Goal: Task Accomplishment & Management: Use online tool/utility

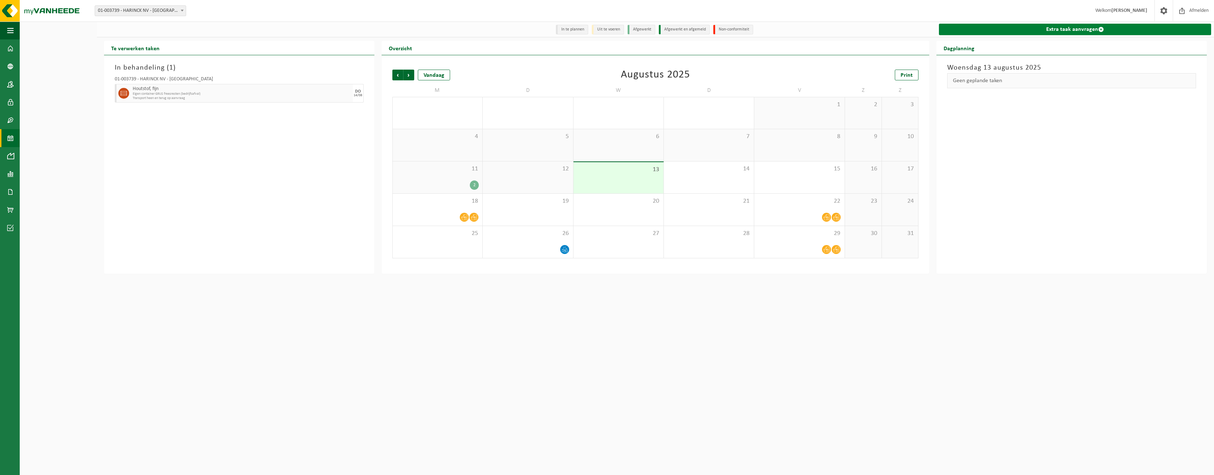
click at [496, 33] on link "Extra taak aanvragen" at bounding box center [1075, 29] width 272 height 11
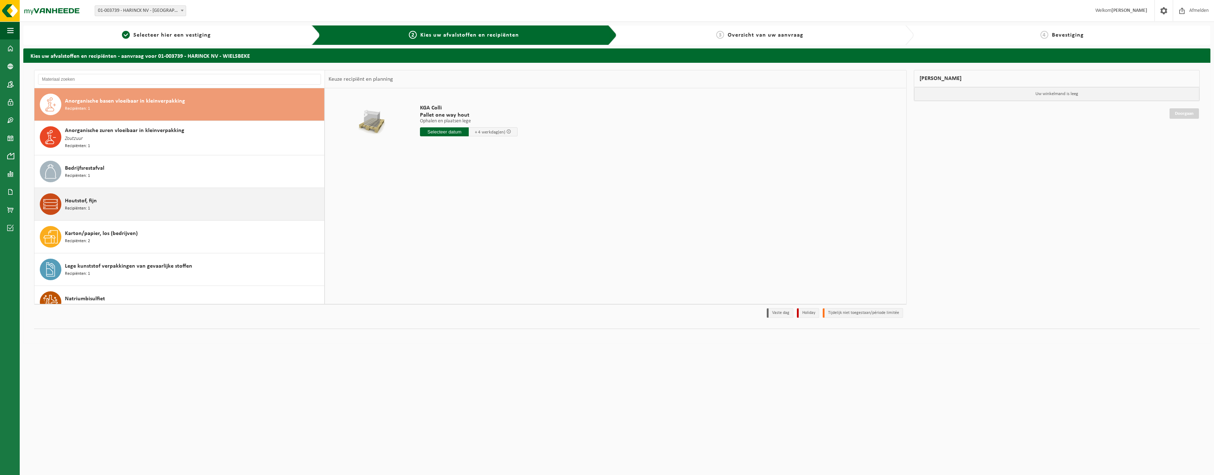
click at [217, 200] on div "Houtstof, fijn Recipiënten: 1" at bounding box center [194, 204] width 258 height 22
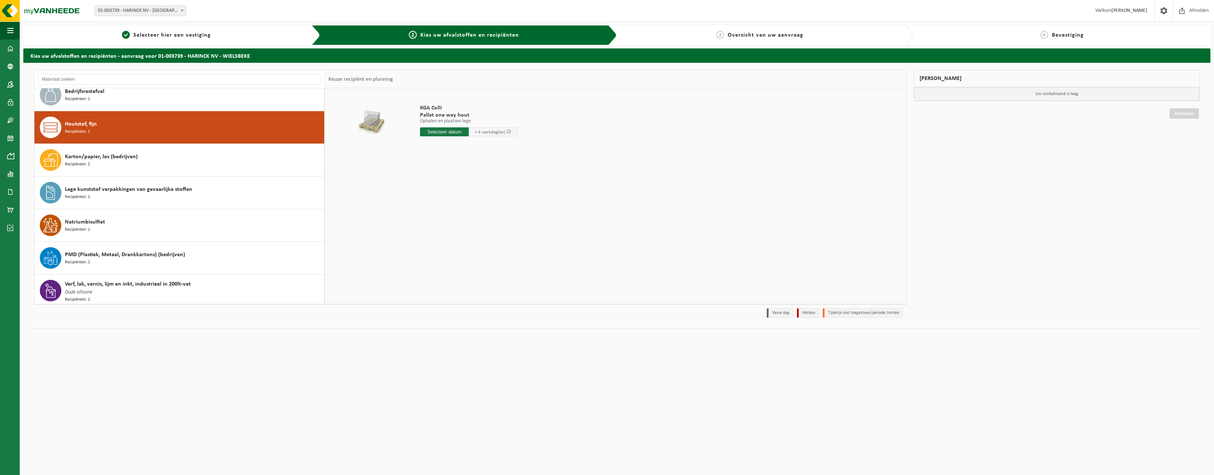
scroll to position [99, 0]
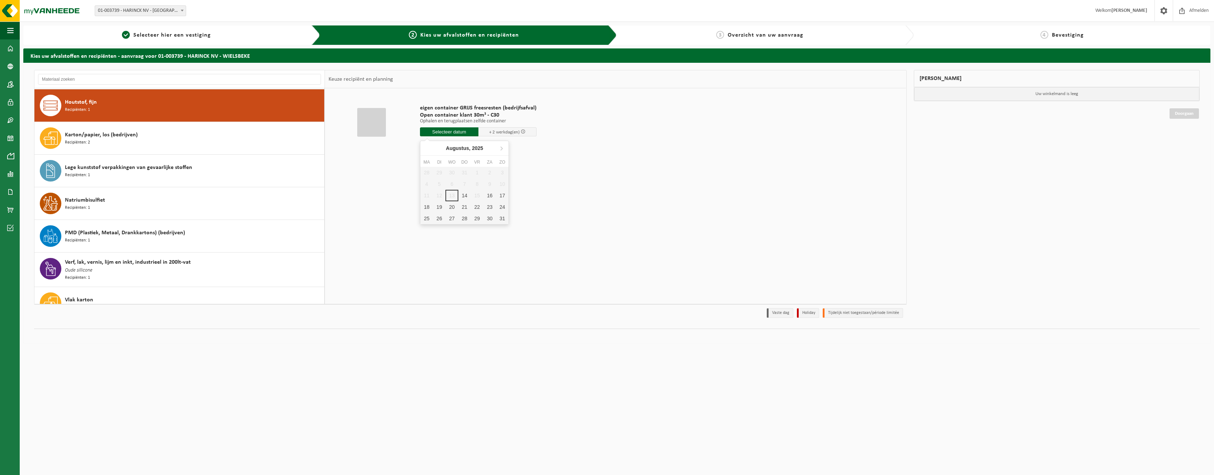
click at [471, 134] on input "text" at bounding box center [449, 131] width 58 height 9
click at [436, 206] on div "19" at bounding box center [439, 206] width 13 height 11
type input "Van 2025-08-19"
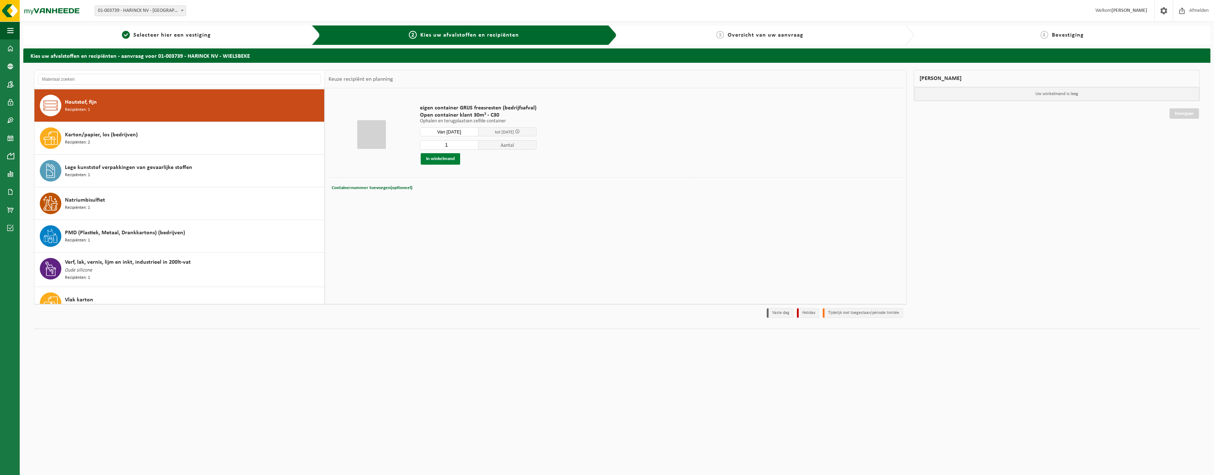
click at [434, 157] on button "In winkelmand" at bounding box center [440, 158] width 39 height 11
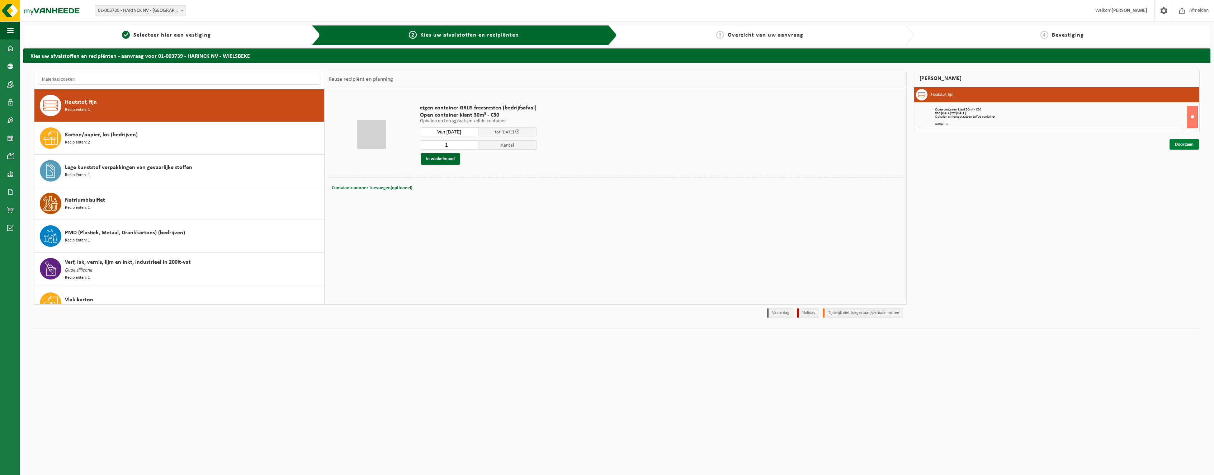
click at [1180, 146] on link "Doorgaan" at bounding box center [1184, 144] width 29 height 10
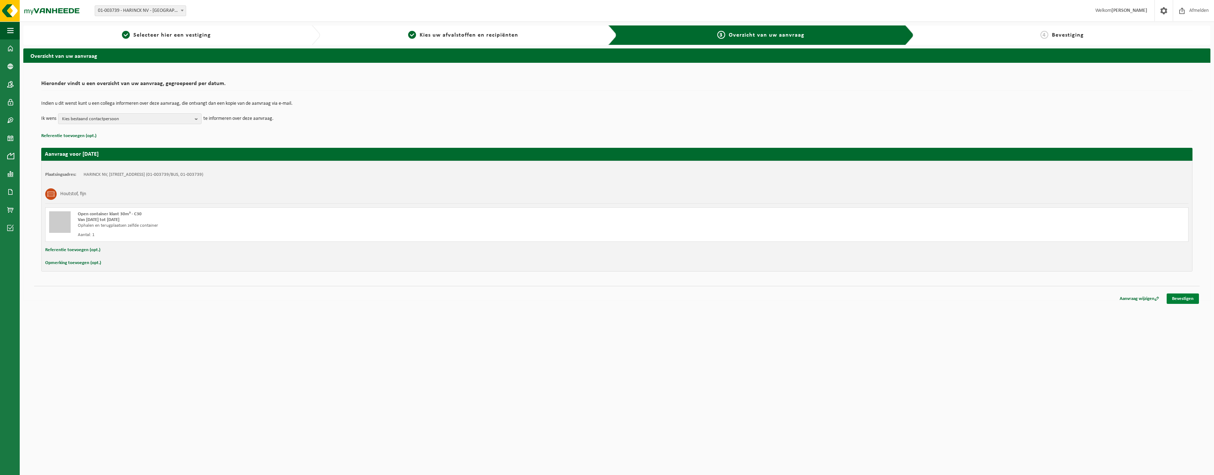
click at [1188, 300] on link "Bevestigen" at bounding box center [1183, 298] width 32 height 10
